Goal: Task Accomplishment & Management: Manage account settings

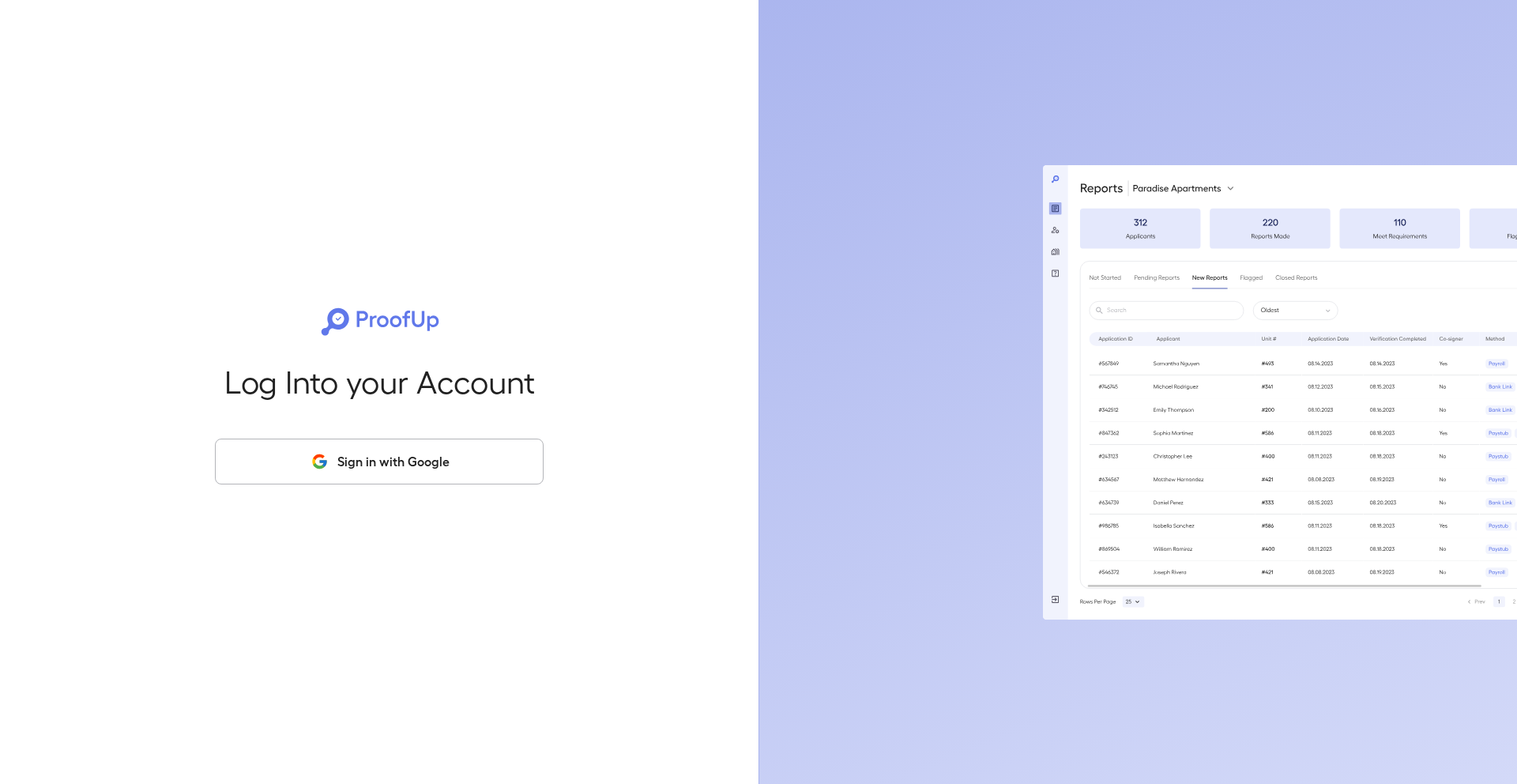
click at [403, 470] on button "Sign in with Google" at bounding box center [379, 462] width 329 height 46
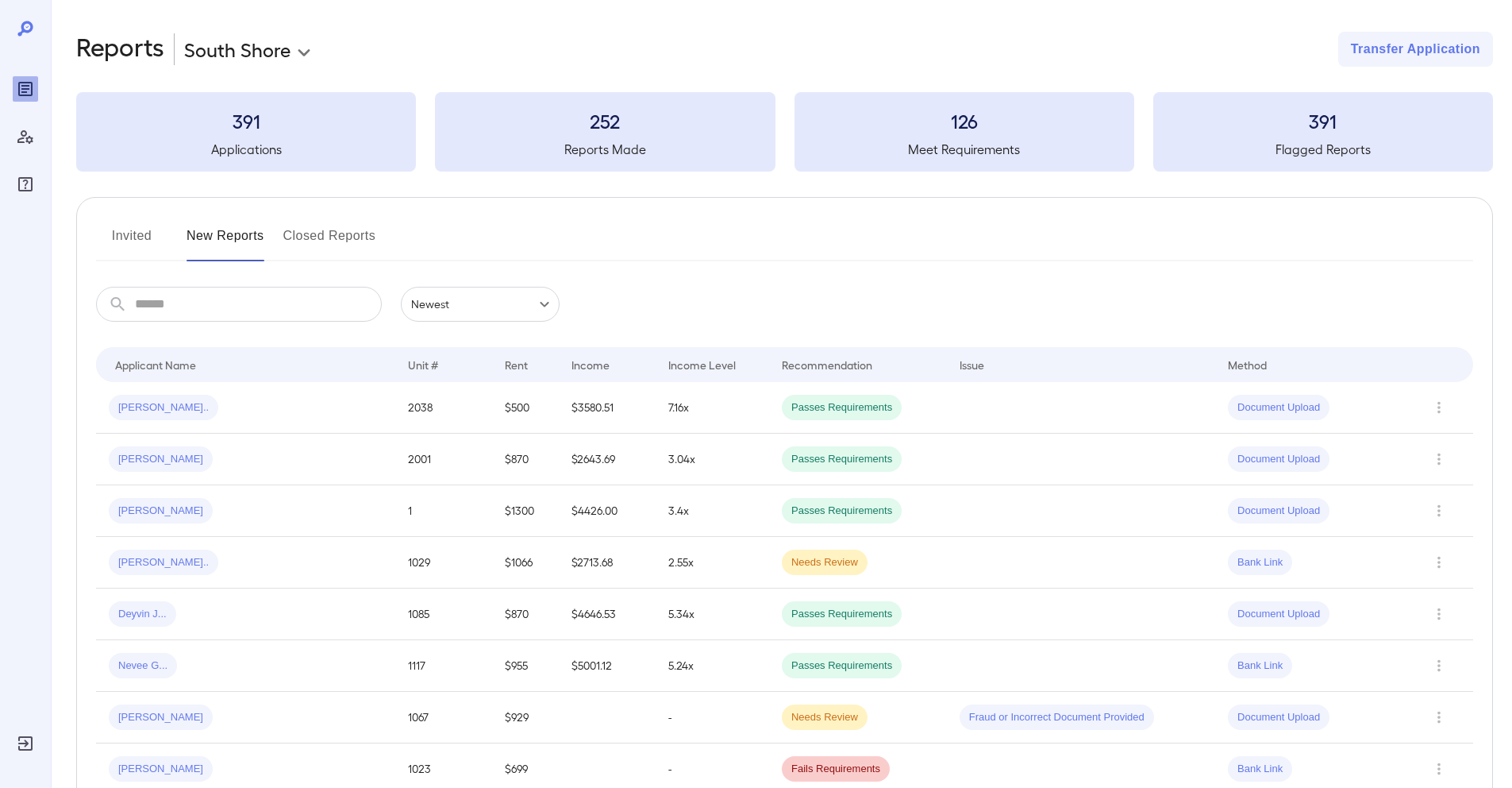
click at [124, 238] on button "Invited" at bounding box center [132, 241] width 72 height 38
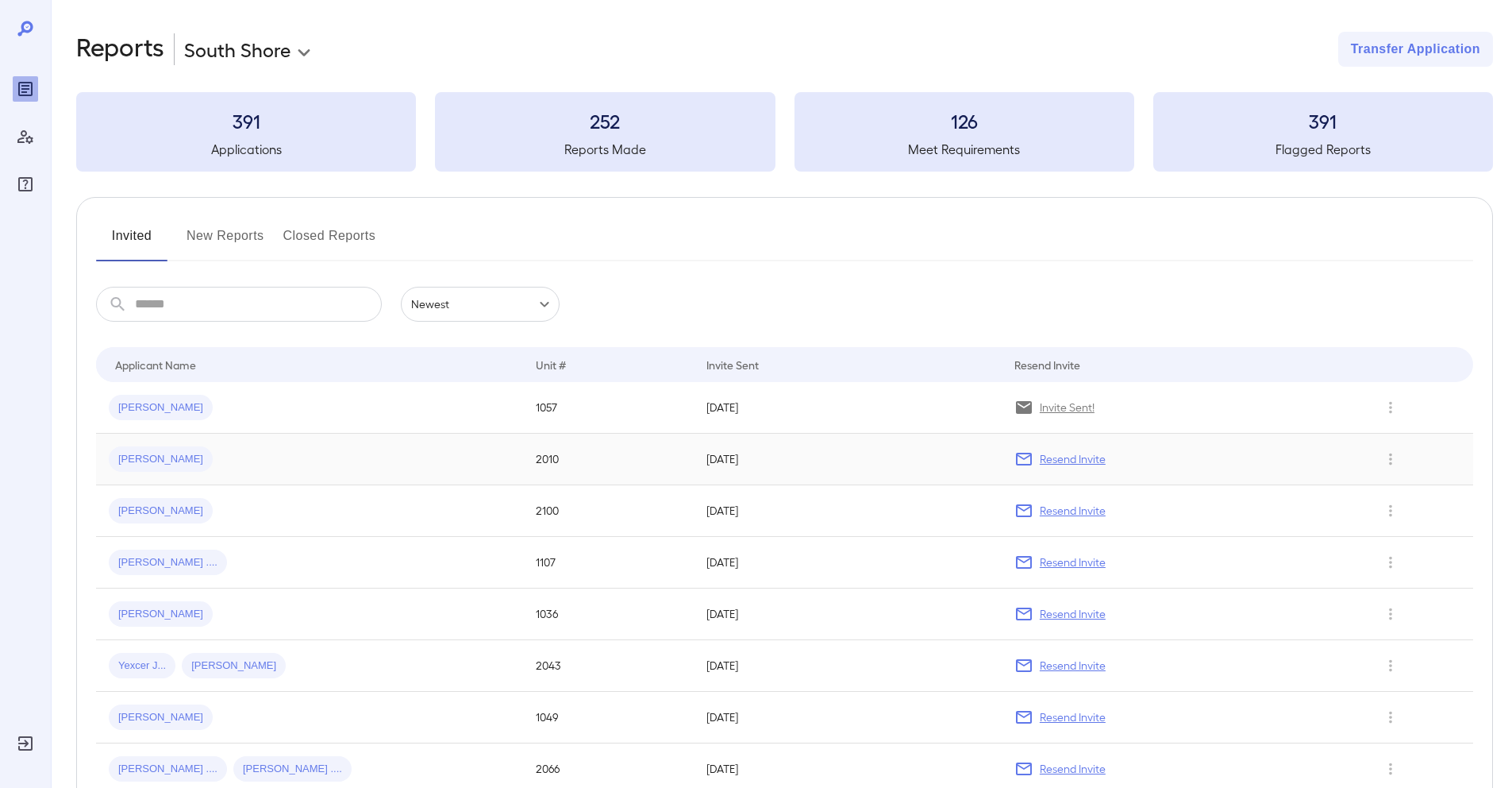
click at [210, 464] on div "[PERSON_NAME]" at bounding box center [309, 458] width 401 height 25
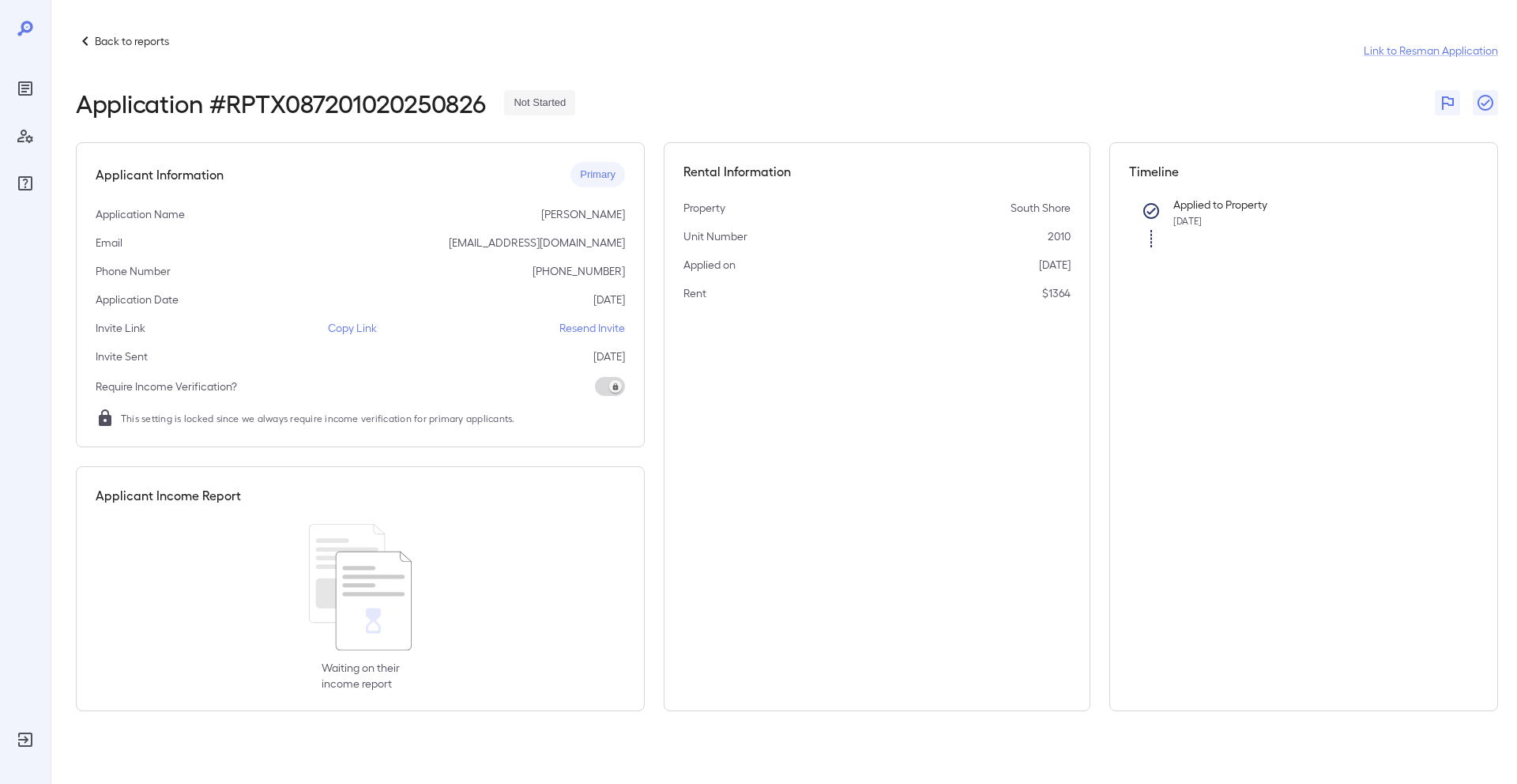
click at [351, 330] on p "Copy Link" at bounding box center [352, 328] width 49 height 15
